Goal: Information Seeking & Learning: Learn about a topic

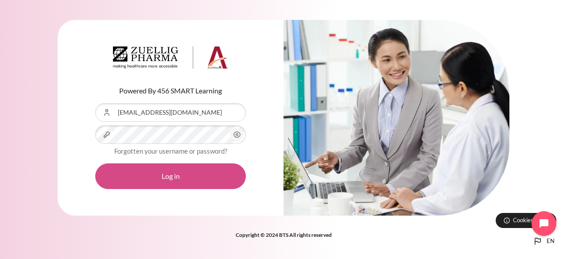
click at [183, 175] on button "Log in" at bounding box center [170, 177] width 151 height 26
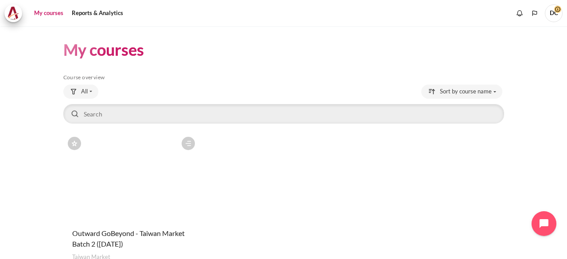
click at [151, 181] on figure "Content" at bounding box center [131, 176] width 136 height 89
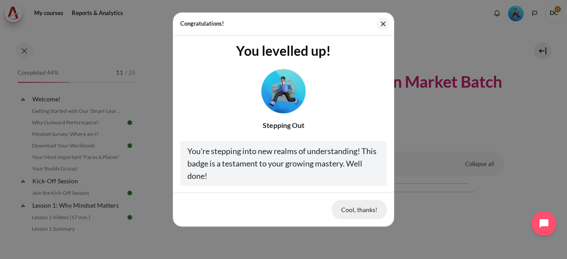
click at [359, 212] on button "Cool, thanks!" at bounding box center [359, 209] width 55 height 19
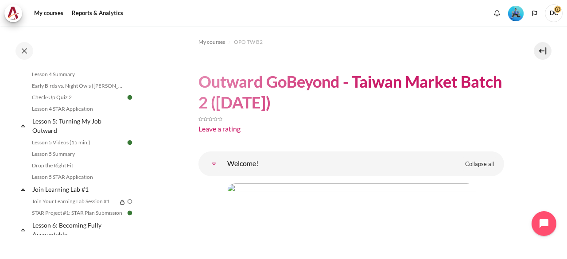
scroll to position [399, 0]
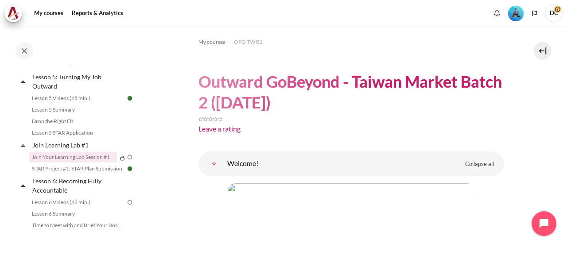
click at [87, 163] on link "Join Your Learning Lab Session #1" at bounding box center [73, 157] width 88 height 11
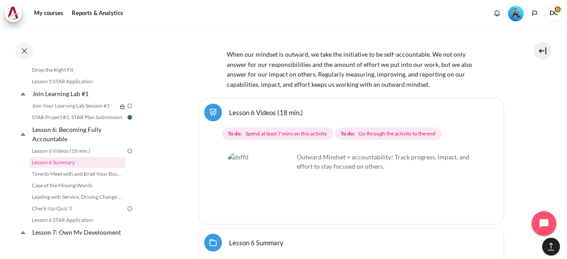
scroll to position [5697, 0]
